Goal: Information Seeking & Learning: Learn about a topic

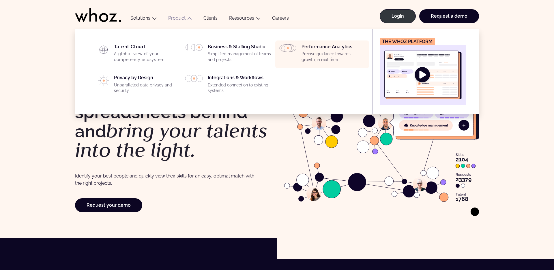
click at [303, 58] on p "Precise guidance towards growth, in real time" at bounding box center [334, 56] width 64 height 11
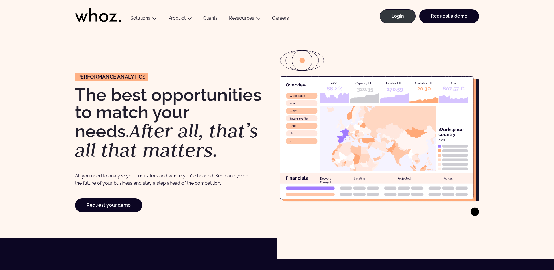
click at [111, 16] on icon at bounding box center [98, 15] width 46 height 14
